Goal: Information Seeking & Learning: Learn about a topic

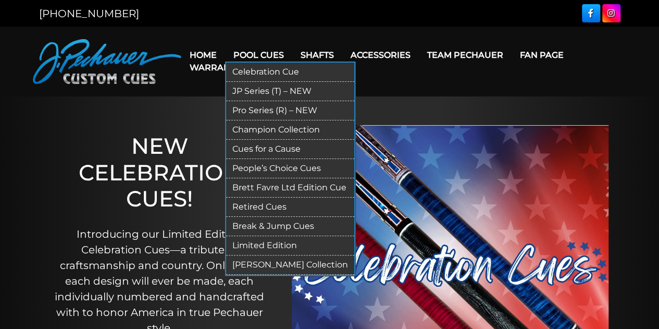
click at [279, 105] on link "Pro Series (R) – NEW" at bounding box center [290, 110] width 128 height 19
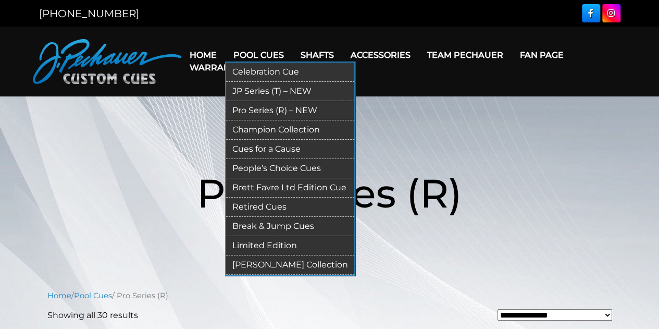
click at [280, 126] on link "Champion Collection" at bounding box center [290, 129] width 128 height 19
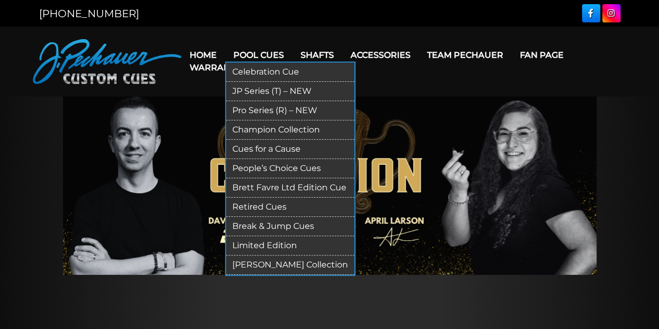
click at [286, 264] on link "[PERSON_NAME] Collection" at bounding box center [290, 264] width 128 height 19
click at [277, 182] on link "Brett Favre Ltd Edition Cue" at bounding box center [290, 187] width 128 height 19
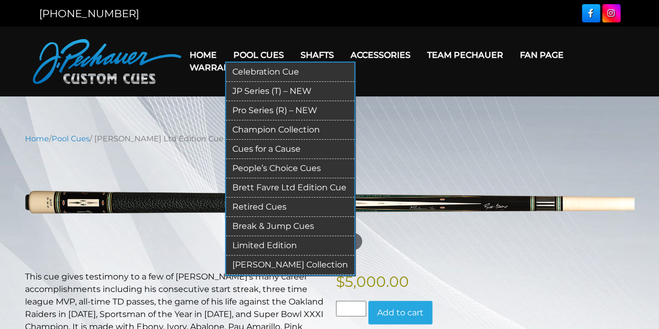
click at [253, 243] on link "Limited Edition" at bounding box center [290, 245] width 128 height 19
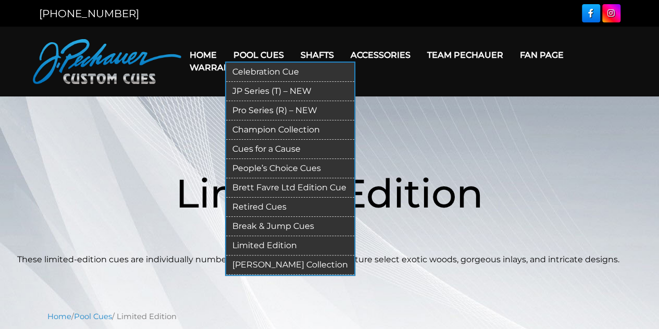
click at [259, 93] on link "JP Series (T) – NEW" at bounding box center [290, 91] width 128 height 19
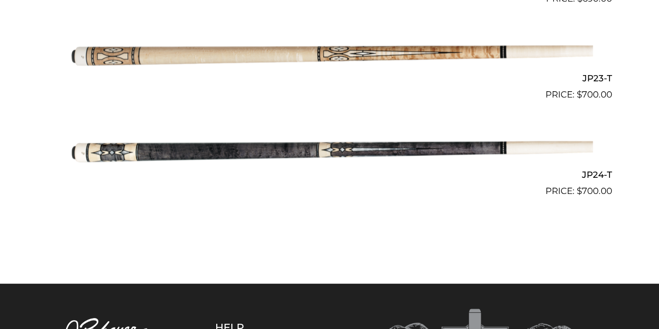
scroll to position [2436, 0]
